Goal: Complete application form

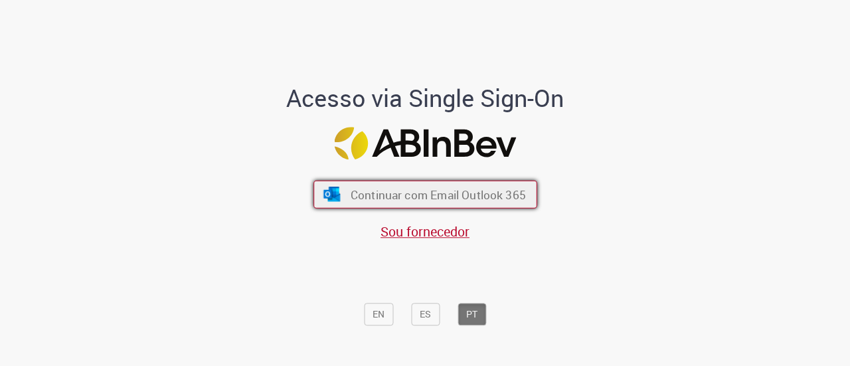
click at [456, 197] on span "Continuar com Email Outlook 365" at bounding box center [437, 194] width 175 height 15
